Goal: Task Accomplishment & Management: Manage account settings

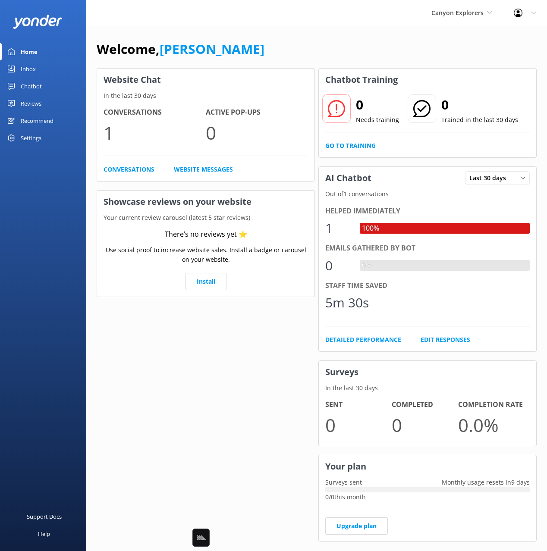
click at [195, 47] on link "[PERSON_NAME]" at bounding box center [212, 49] width 105 height 18
click at [243, 47] on div "Welcome, [PERSON_NAME]" at bounding box center [317, 53] width 440 height 29
click at [437, 50] on div "Welcome, [PERSON_NAME]" at bounding box center [317, 53] width 440 height 29
click at [412, 48] on div "Welcome, [PERSON_NAME]" at bounding box center [317, 53] width 440 height 29
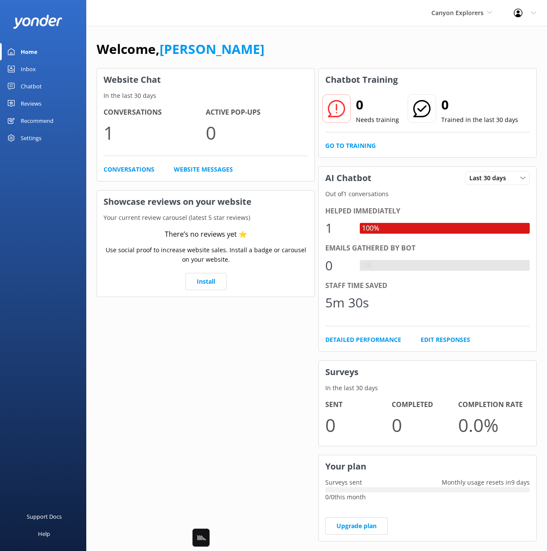
click at [409, 48] on div "Welcome, [PERSON_NAME]" at bounding box center [317, 53] width 440 height 29
click at [418, 47] on div "Welcome, [PERSON_NAME]" at bounding box center [317, 53] width 440 height 29
drag, startPoint x: 349, startPoint y: 38, endPoint x: 338, endPoint y: 38, distance: 11.6
click at [349, 39] on div "Welcome, [PERSON_NAME]" at bounding box center [317, 53] width 440 height 29
drag, startPoint x: 318, startPoint y: 36, endPoint x: 297, endPoint y: 31, distance: 21.3
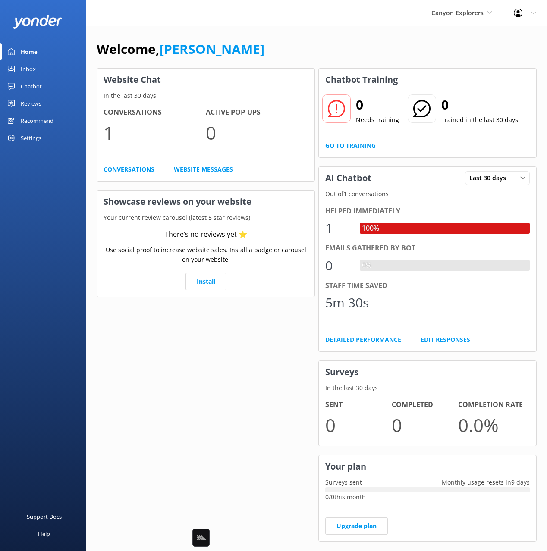
click at [318, 36] on div "Welcome, Mikayla Website Chat In the last 30 days Conversations 1 Active Pop-up…" at bounding box center [316, 297] width 461 height 542
click at [392, 28] on div "Welcome, Mikayla Website Chat In the last 30 days Conversations 1 Active Pop-up…" at bounding box center [316, 297] width 461 height 542
drag, startPoint x: 417, startPoint y: 52, endPoint x: 454, endPoint y: 11, distance: 55.6
click at [422, 47] on div "Welcome, [PERSON_NAME]" at bounding box center [317, 53] width 440 height 29
click at [454, 11] on span "Canyon Explorers" at bounding box center [457, 13] width 52 height 8
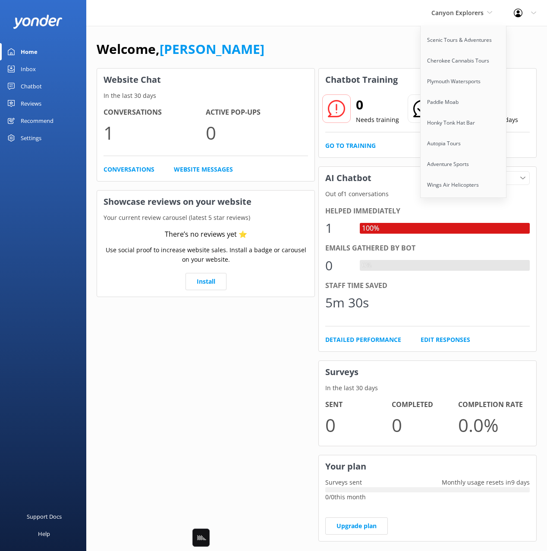
scroll to position [5494, 0]
click at [472, 239] on link "Wings Sailing Charters" at bounding box center [464, 249] width 86 height 21
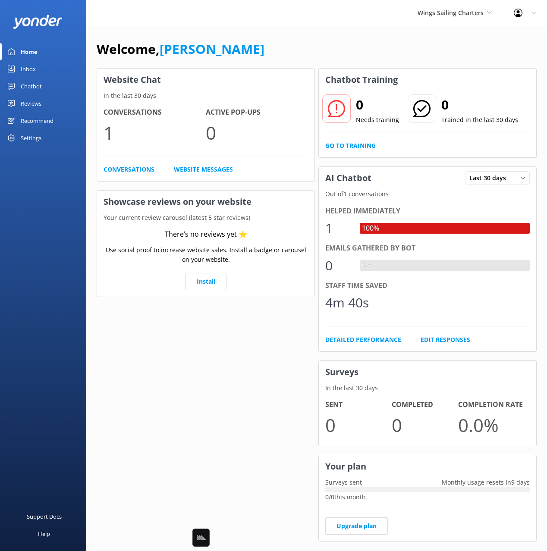
drag, startPoint x: 38, startPoint y: 87, endPoint x: 69, endPoint y: 83, distance: 31.7
click at [38, 87] on div "Chatbot" at bounding box center [31, 86] width 21 height 17
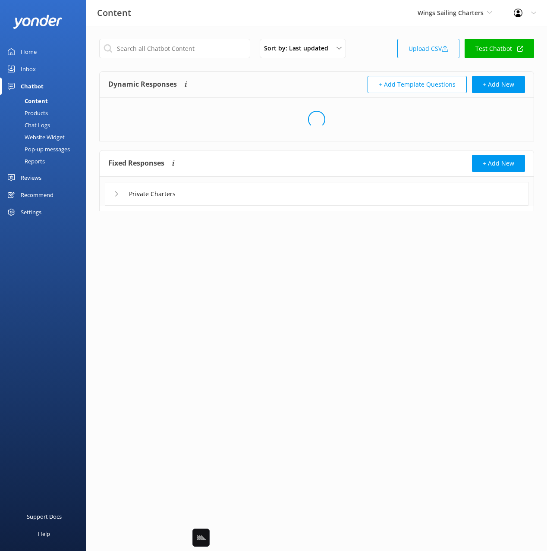
drag, startPoint x: 374, startPoint y: 51, endPoint x: 429, endPoint y: 44, distance: 55.7
click at [376, 50] on div "Sort by: Last updated Title Last updated Upload CSV Test Chatbot" at bounding box center [316, 51] width 435 height 25
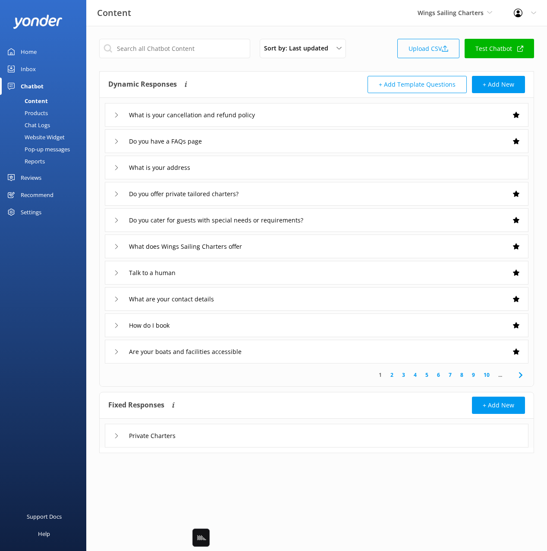
click at [429, 44] on link "Upload CSV" at bounding box center [428, 48] width 62 height 19
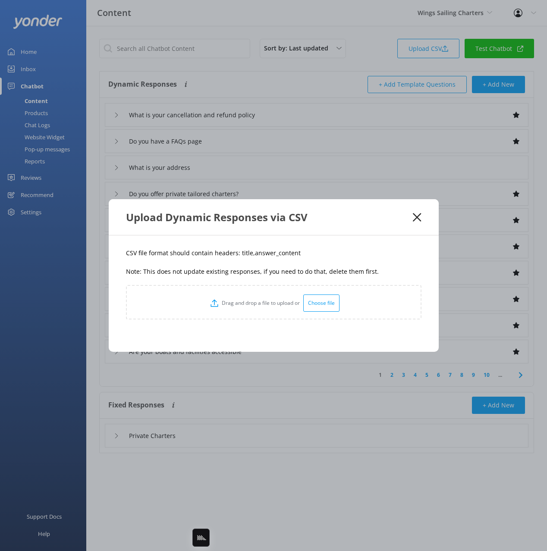
drag, startPoint x: 301, startPoint y: 263, endPoint x: 282, endPoint y: 261, distance: 19.1
click at [293, 262] on div "CSV file format should contain headers: title,answer_content Note: This does no…" at bounding box center [274, 294] width 330 height 116
click at [242, 253] on p "CSV file format should contain headers: title,answer_content" at bounding box center [273, 252] width 295 height 9
copy p "title"
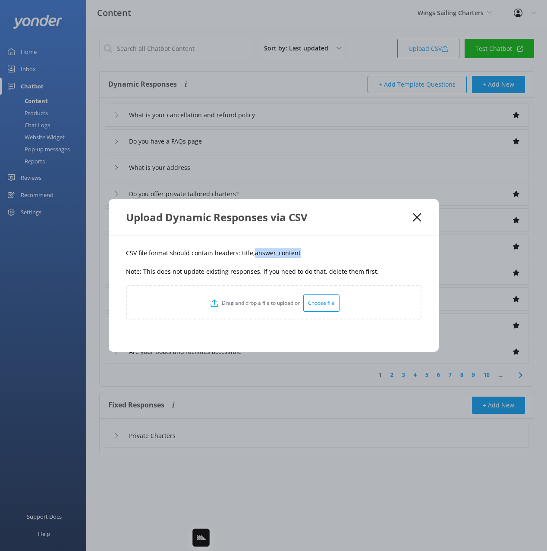
drag, startPoint x: 277, startPoint y: 251, endPoint x: 258, endPoint y: 251, distance: 19.0
click at [250, 253] on p "CSV file format should contain headers: title,answer_content" at bounding box center [273, 252] width 295 height 9
copy p "answer_content"
click at [371, 255] on div "CSV file format should contain headers: title,answer_content Note: This does no…" at bounding box center [274, 294] width 330 height 116
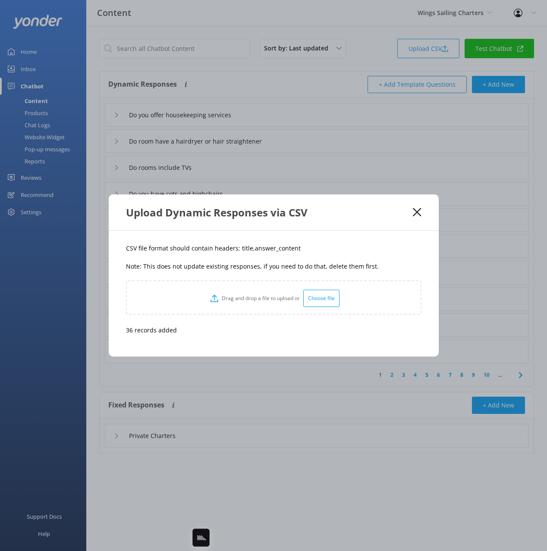
click at [415, 211] on use at bounding box center [417, 212] width 8 height 8
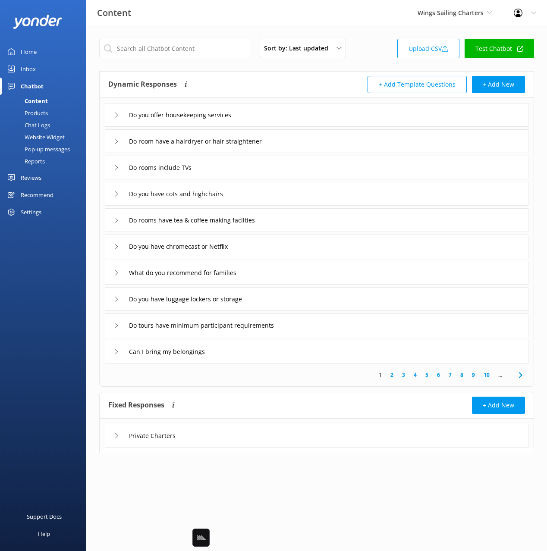
click at [24, 50] on div "Home" at bounding box center [29, 51] width 16 height 17
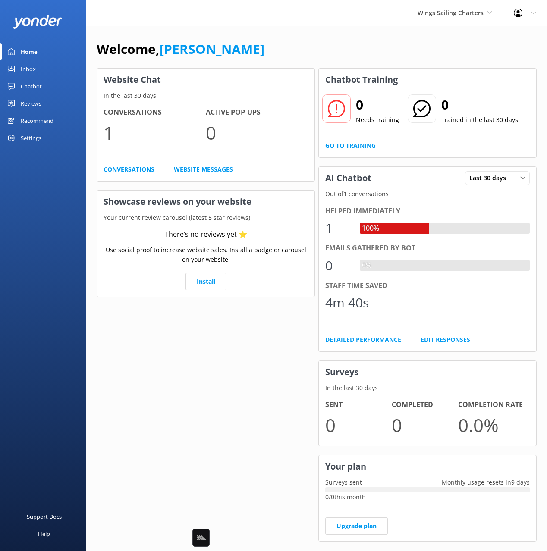
click at [277, 34] on div "Welcome, [PERSON_NAME] Website Chat In the last 30 days Conversations 1 Active …" at bounding box center [316, 297] width 461 height 542
click at [346, 52] on div "Welcome, [PERSON_NAME]" at bounding box center [317, 53] width 440 height 29
drag, startPoint x: 51, startPoint y: 134, endPoint x: 60, endPoint y: 137, distance: 9.7
click at [51, 134] on div "Settings" at bounding box center [43, 137] width 86 height 17
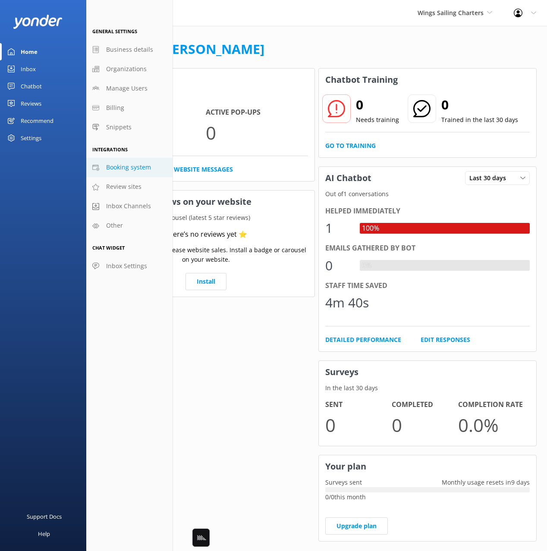
click at [127, 168] on span "Booking system" at bounding box center [128, 167] width 45 height 9
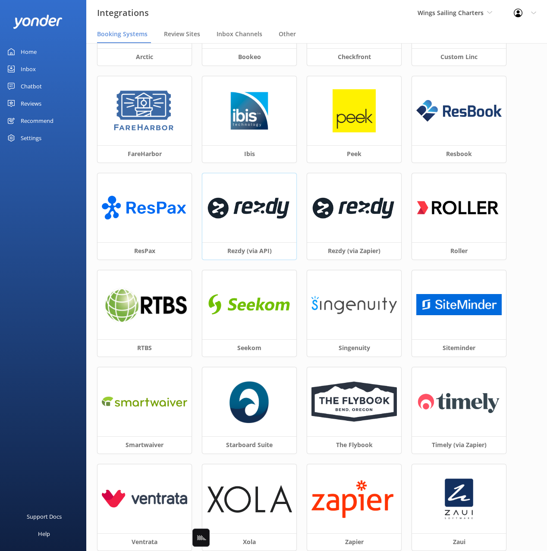
click at [248, 222] on img at bounding box center [249, 207] width 85 height 37
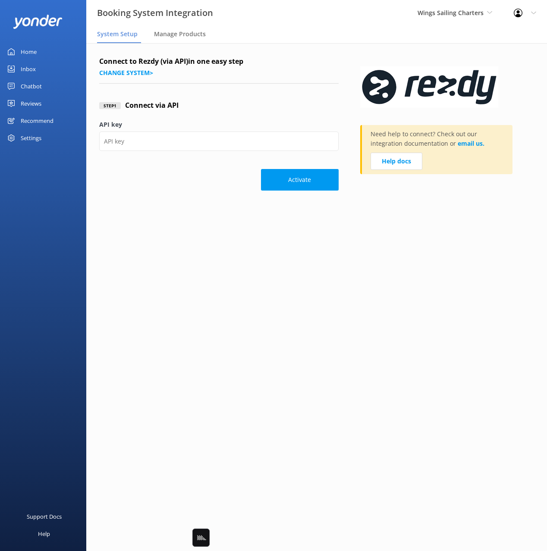
drag, startPoint x: 32, startPoint y: 51, endPoint x: 81, endPoint y: 42, distance: 49.5
click at [32, 51] on div "Home" at bounding box center [29, 51] width 16 height 17
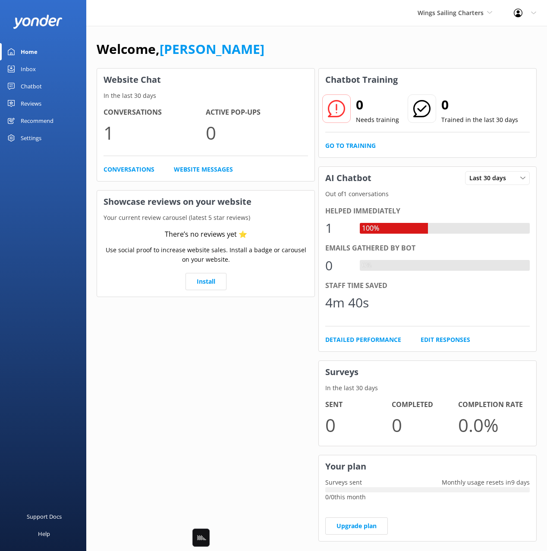
click at [268, 37] on div "Welcome, [PERSON_NAME] Website Chat In the last 30 days Conversations 1 Active …" at bounding box center [316, 297] width 461 height 542
